Goal: Task Accomplishment & Management: Manage account settings

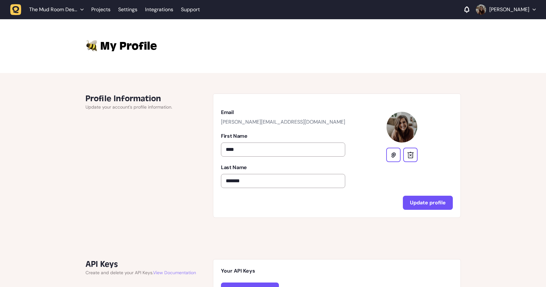
click at [78, 9] on div "The Mud Room Design Studio" at bounding box center [56, 9] width 54 height 6
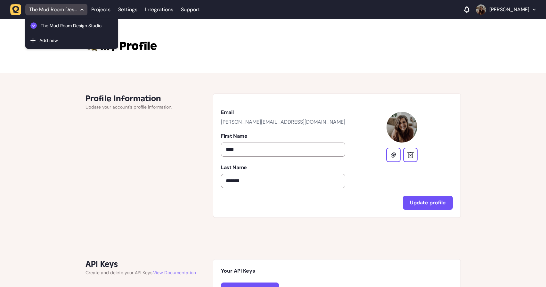
click at [170, 30] on div "My Profile" at bounding box center [273, 46] width 546 height 54
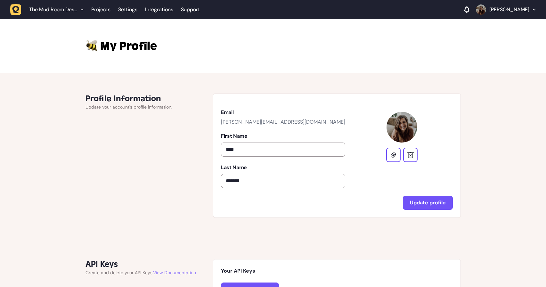
click at [503, 14] on button "[PERSON_NAME]" at bounding box center [506, 9] width 60 height 10
click at [499, 24] on link "Profile" at bounding box center [506, 23] width 50 height 6
click at [129, 11] on link "Settings" at bounding box center [127, 10] width 19 height 12
click at [68, 12] on span "The Mud Room Design Studio" at bounding box center [53, 9] width 48 height 6
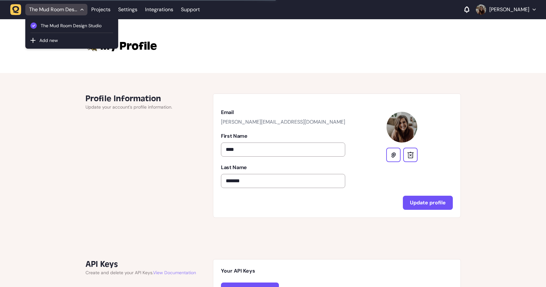
click at [15, 10] on icon "button" at bounding box center [15, 9] width 11 height 11
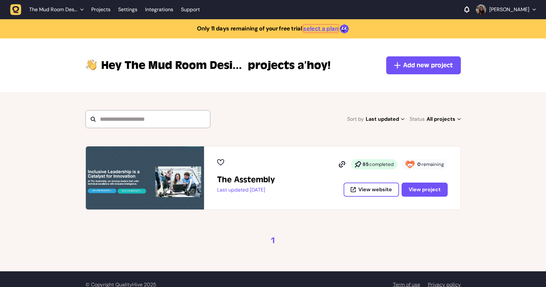
click at [326, 29] on link "select a plan" at bounding box center [320, 29] width 35 height 8
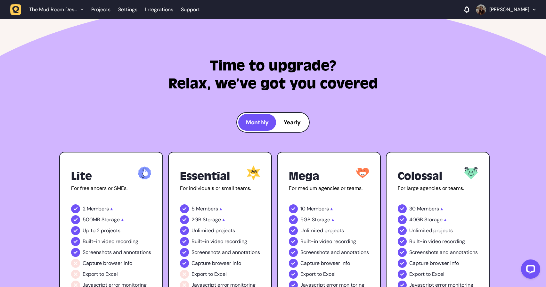
scroll to position [372, 0]
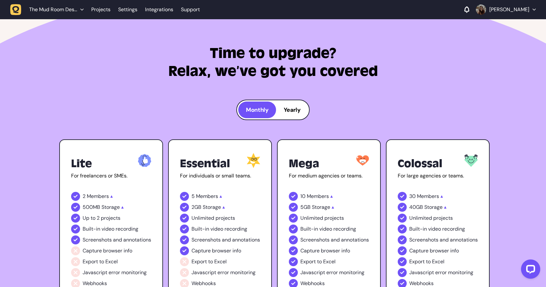
click at [288, 115] on div "Yearly" at bounding box center [292, 109] width 32 height 17
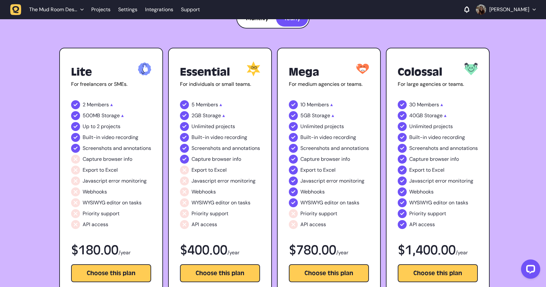
scroll to position [447, 0]
